Goal: Information Seeking & Learning: Learn about a topic

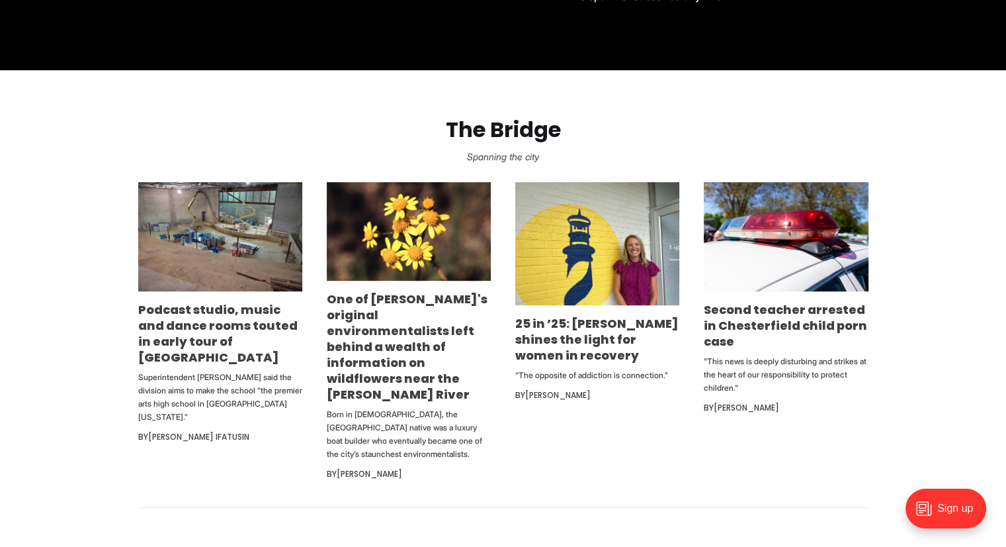
scroll to position [728, 0]
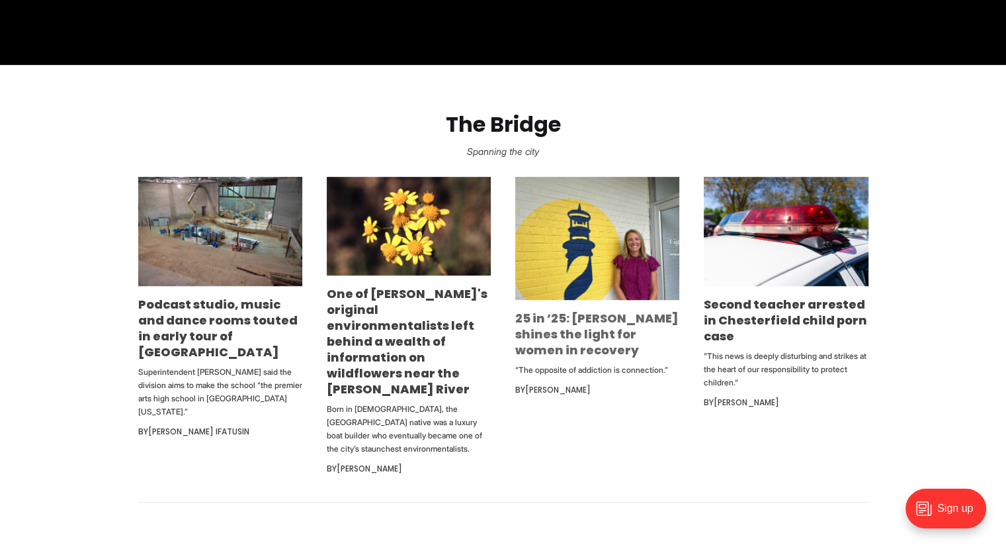
click at [599, 337] on link "25 in ’25: [PERSON_NAME] shines the light for women in recovery" at bounding box center [596, 334] width 163 height 48
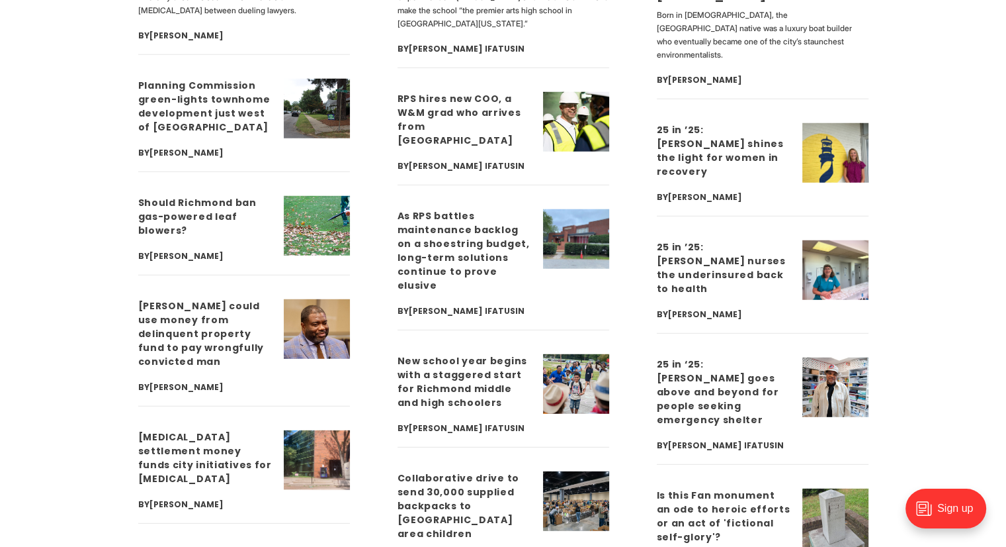
scroll to position [3507, 0]
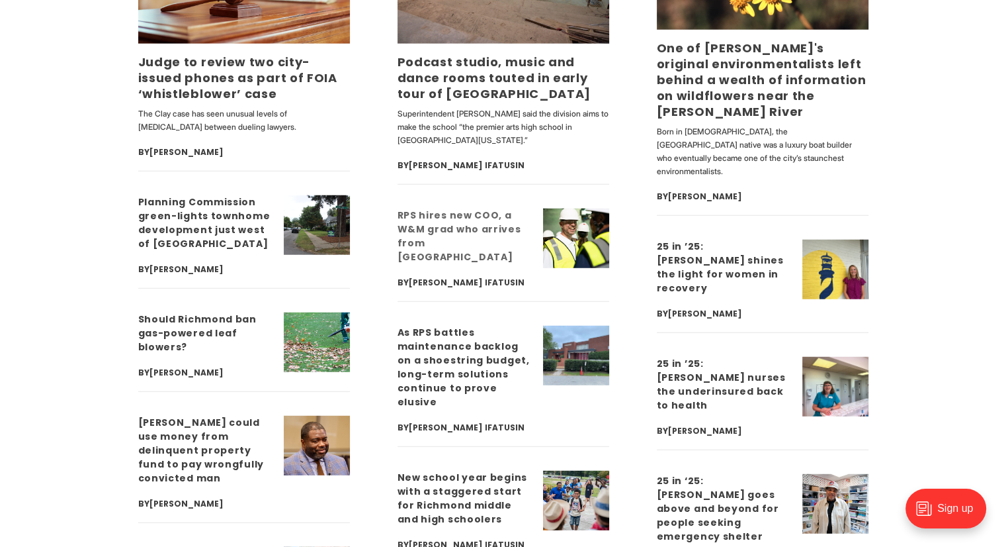
click at [454, 235] on link "RPS hires new COO, a W&M grad who arrives from Indianapolis" at bounding box center [460, 235] width 124 height 55
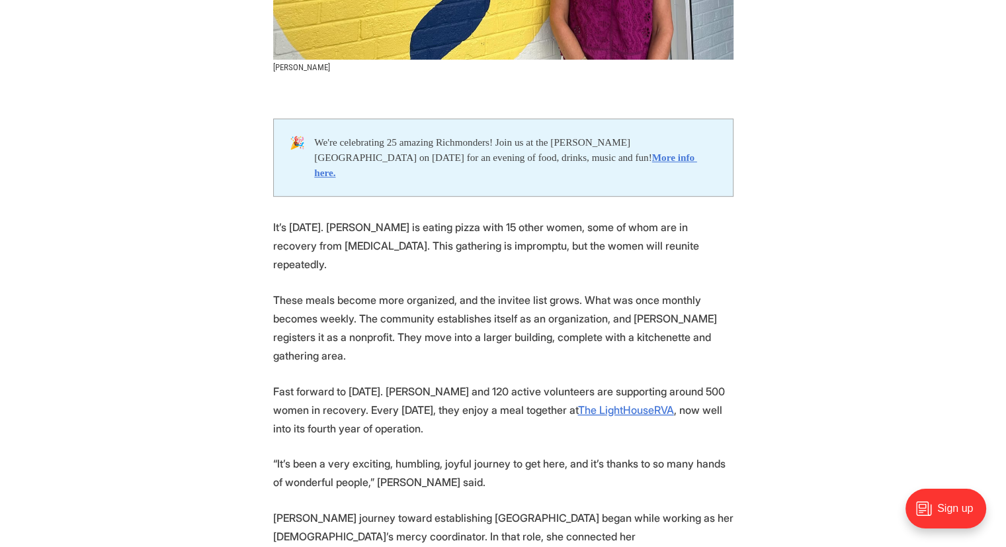
scroll to position [595, 0]
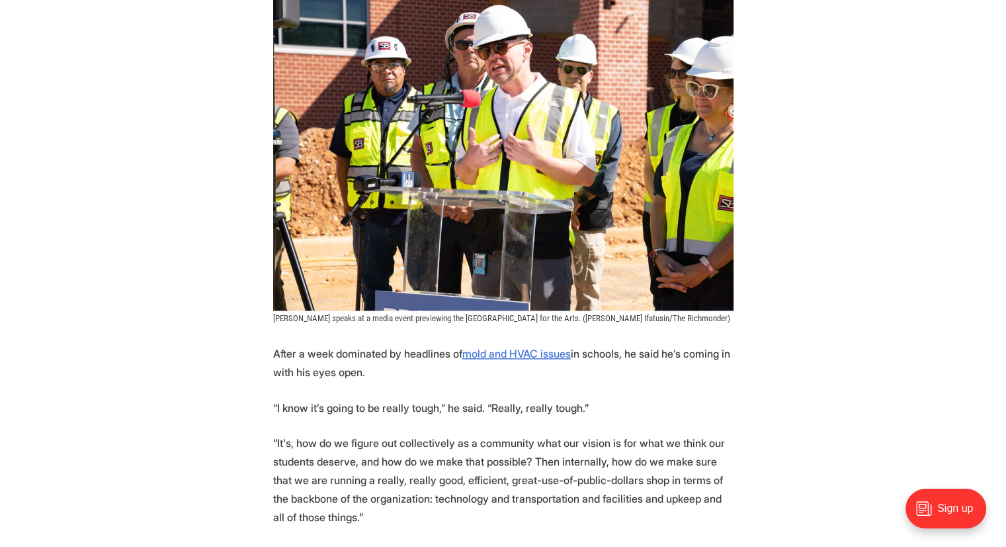
scroll to position [1456, 0]
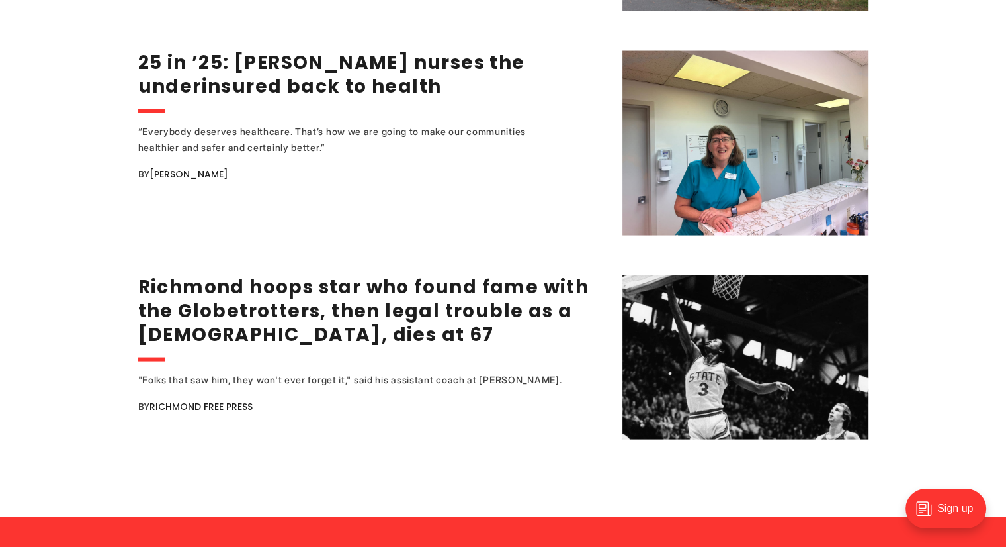
scroll to position [2647, 0]
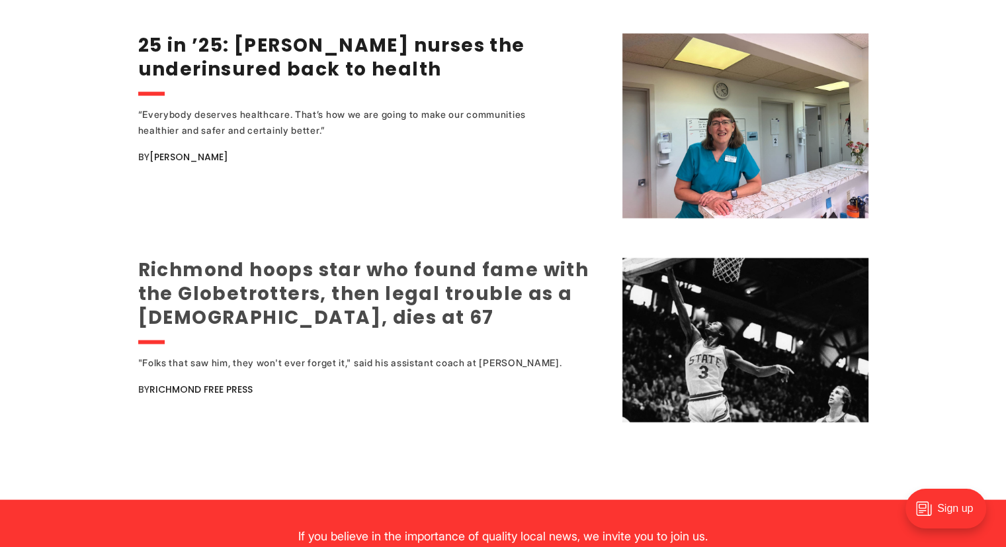
click at [388, 270] on link "Richmond hoops star who found fame with the Globetrotters, then legal trouble a…" at bounding box center [363, 293] width 451 height 73
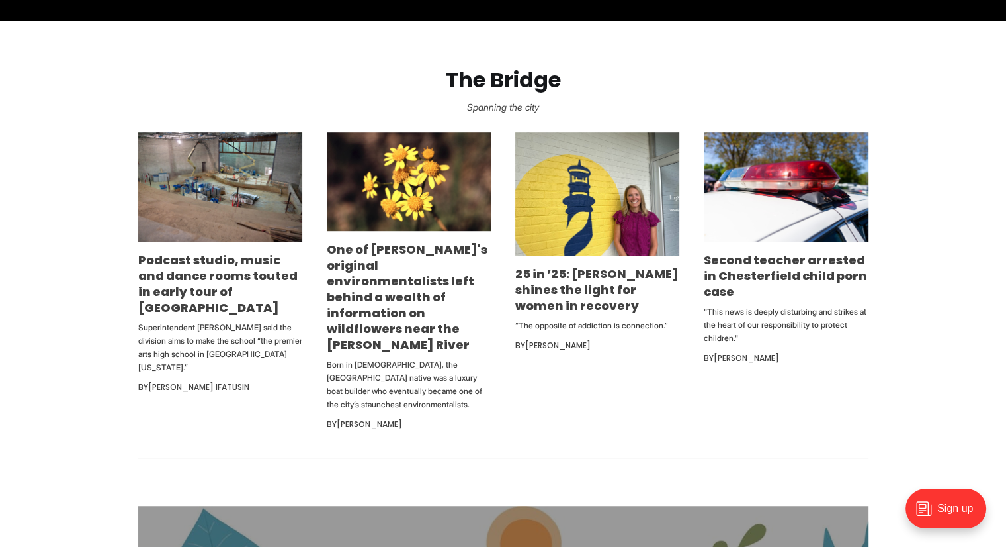
scroll to position [794, 0]
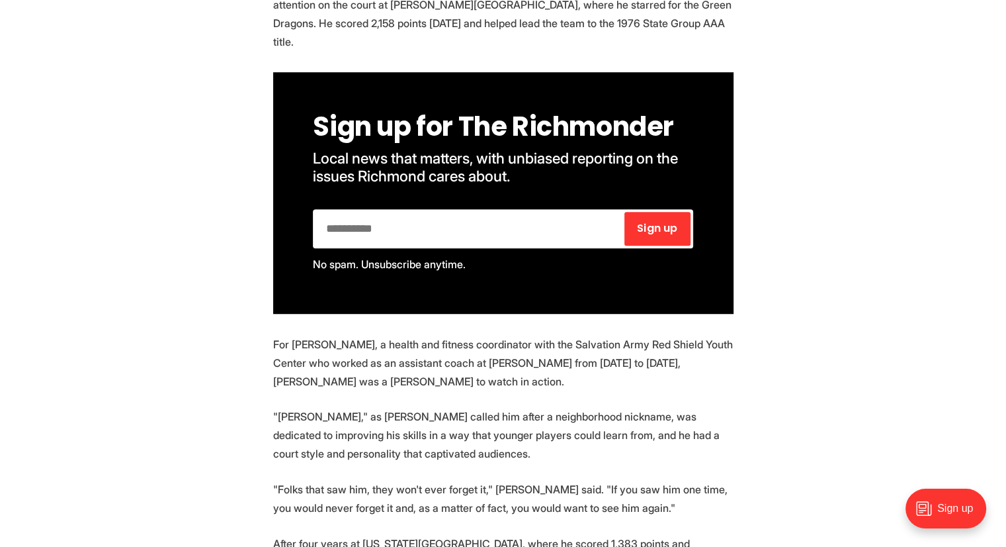
scroll to position [860, 0]
